Goal: Navigation & Orientation: Find specific page/section

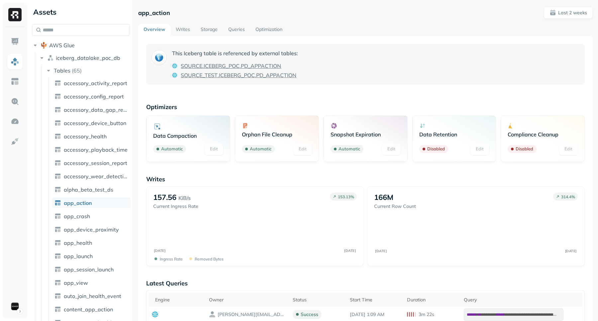
scroll to position [42, 0]
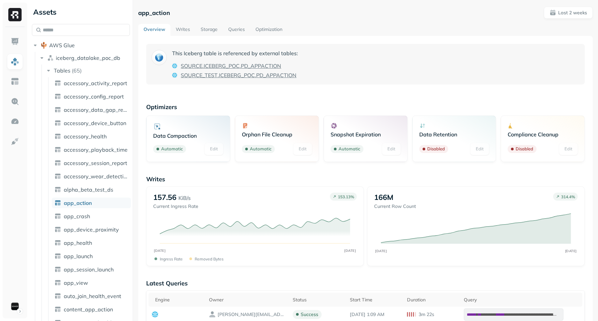
scroll to position [42, 0]
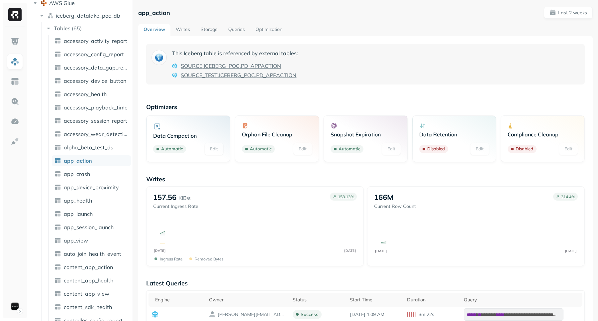
scroll to position [42, 0]
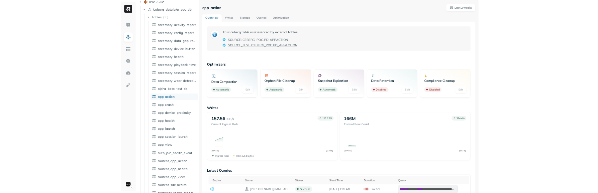
scroll to position [42, 0]
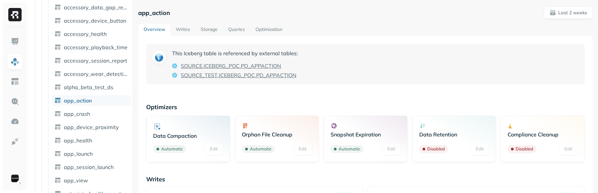
scroll to position [106, 0]
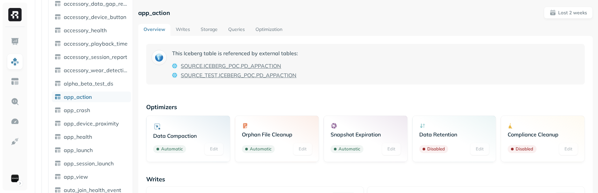
scroll to position [106, 0]
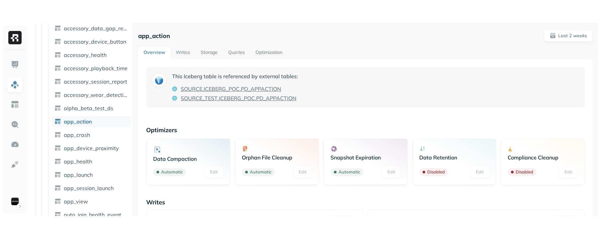
scroll to position [106, 0]
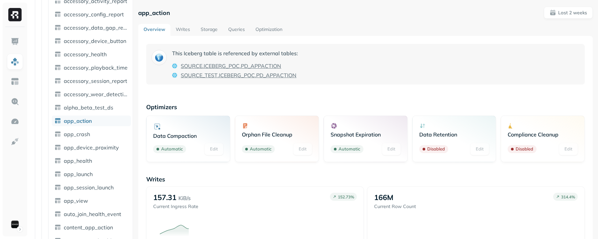
scroll to position [83, 0]
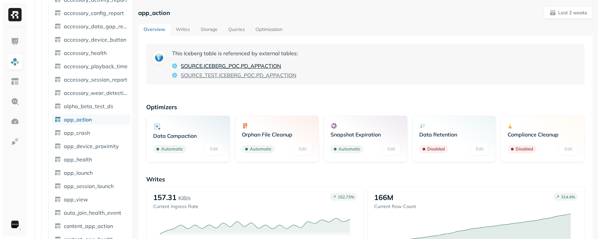
click at [247, 63] on span "PD_APPACTION" at bounding box center [261, 66] width 40 height 8
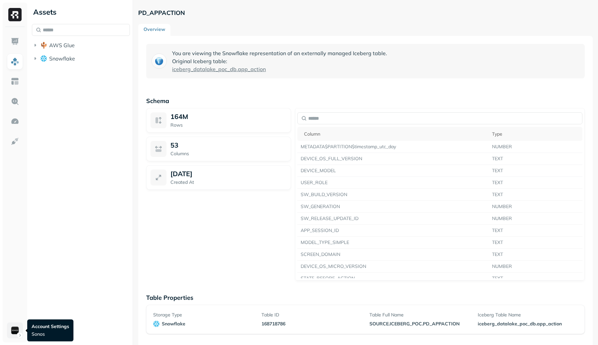
click at [11, 238] on html "Assets AWS Glue Snowflake PD_APPACTION Overview You are viewing the Snowflake r…" at bounding box center [299, 172] width 598 height 345
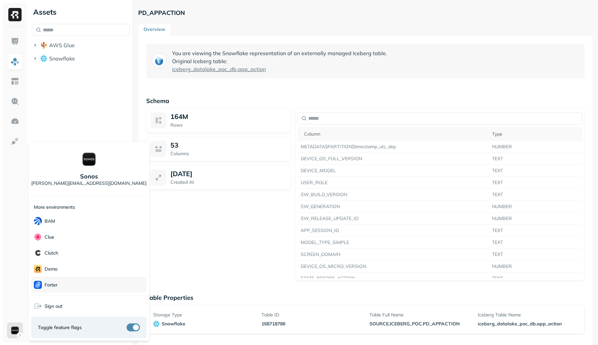
scroll to position [144, 0]
click at [67, 238] on div "Voodoo" at bounding box center [88, 285] width 115 height 16
